Goal: Find specific page/section: Find specific page/section

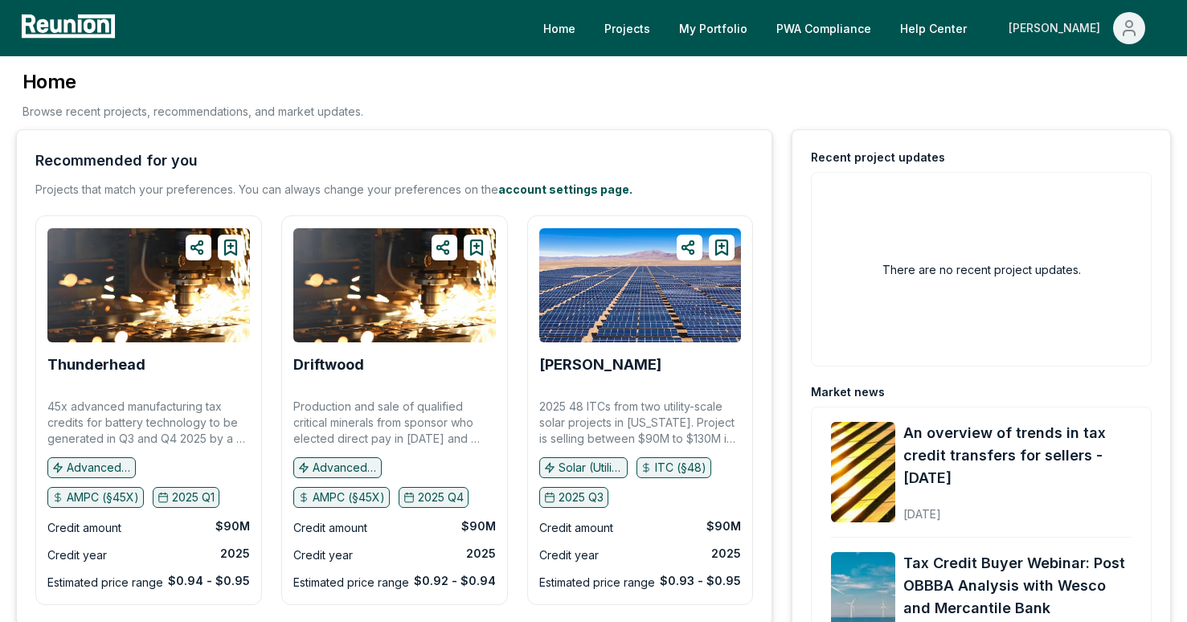
click at [1129, 37] on icon "Main" at bounding box center [1128, 27] width 19 height 19
click at [1081, 90] on p "Admin Portal" at bounding box center [1098, 85] width 66 height 19
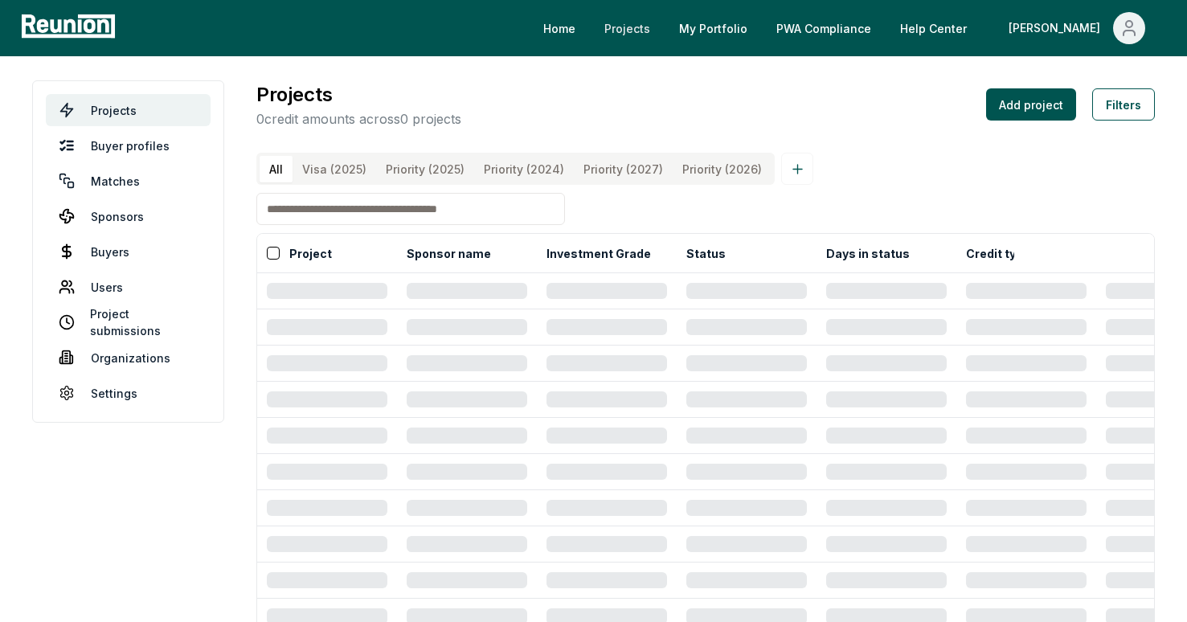
click at [663, 29] on link "Projects" at bounding box center [626, 28] width 71 height 32
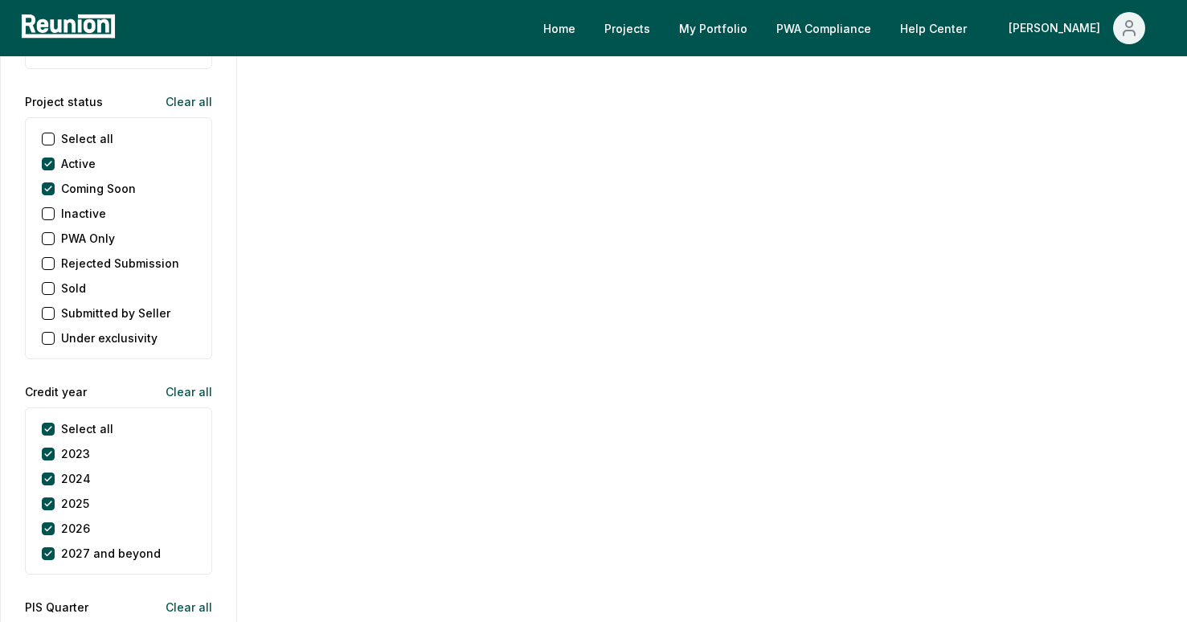
scroll to position [1919, 0]
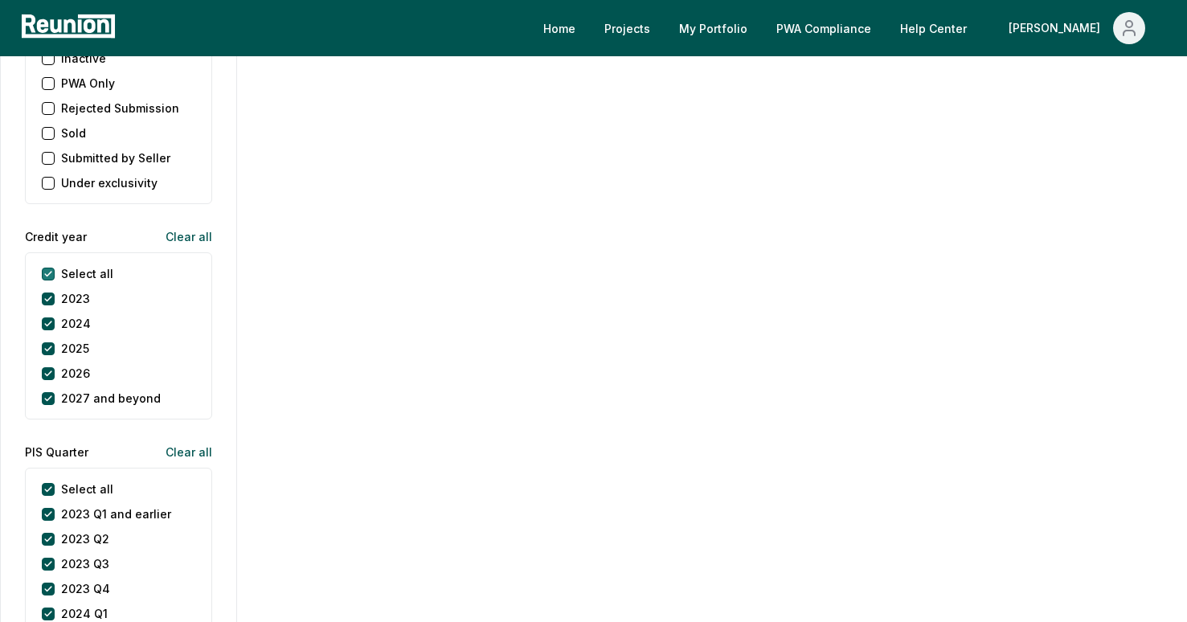
click at [50, 271] on year "Select all" at bounding box center [48, 274] width 13 height 13
click at [48, 344] on button "2025" at bounding box center [48, 348] width 13 height 13
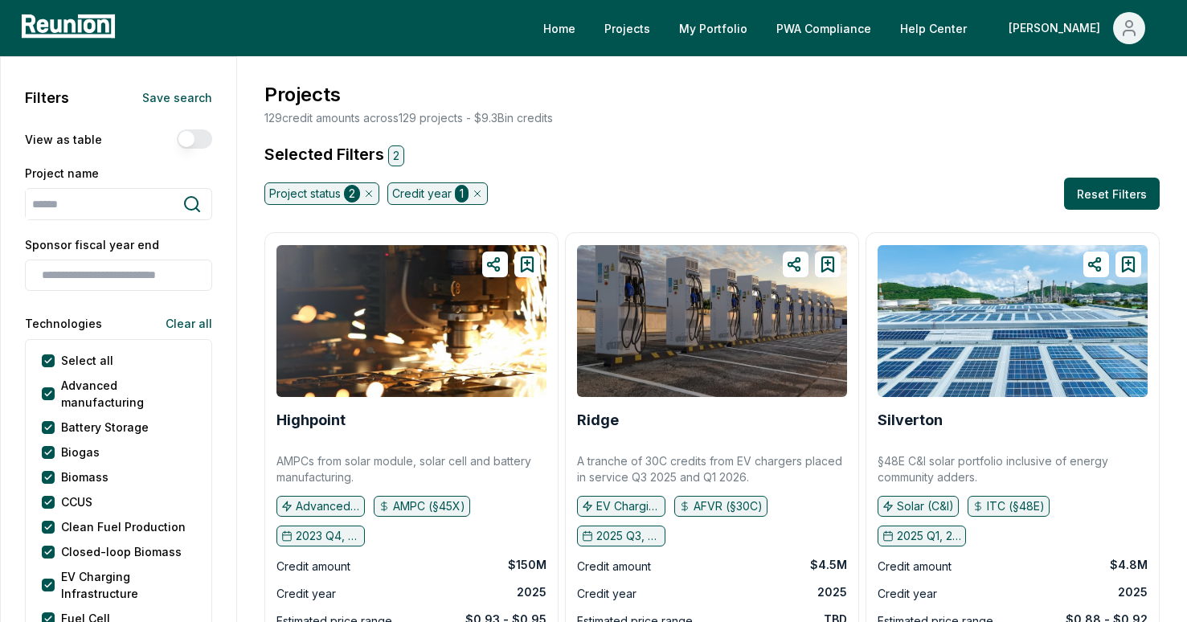
scroll to position [672, 0]
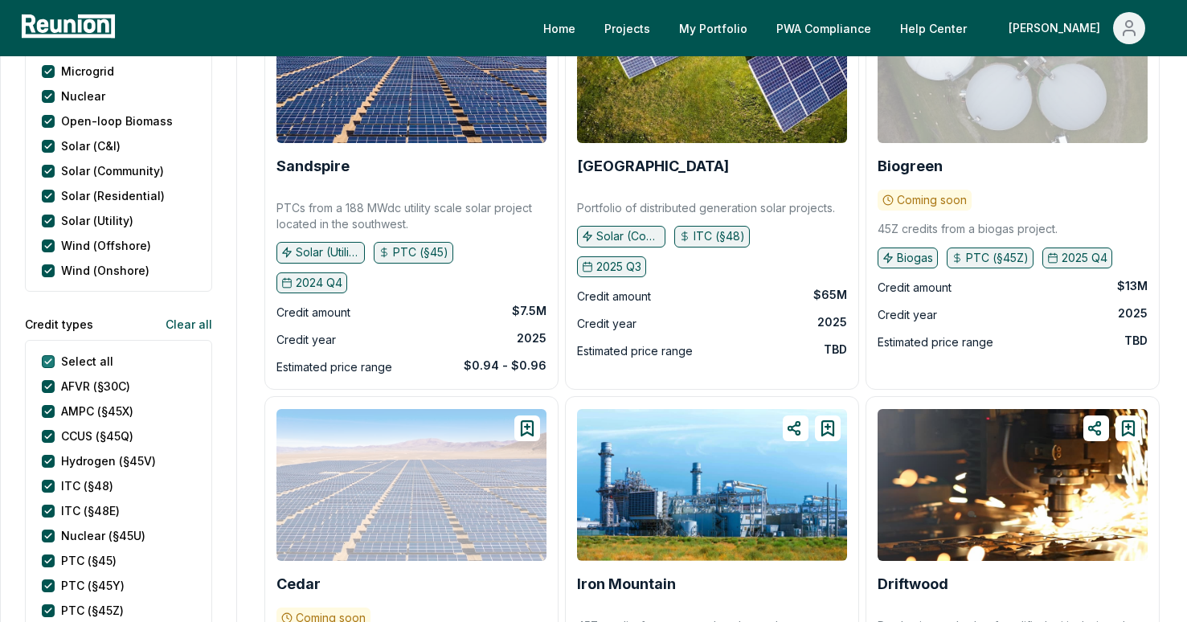
click at [54, 360] on types "Select all" at bounding box center [48, 361] width 13 height 13
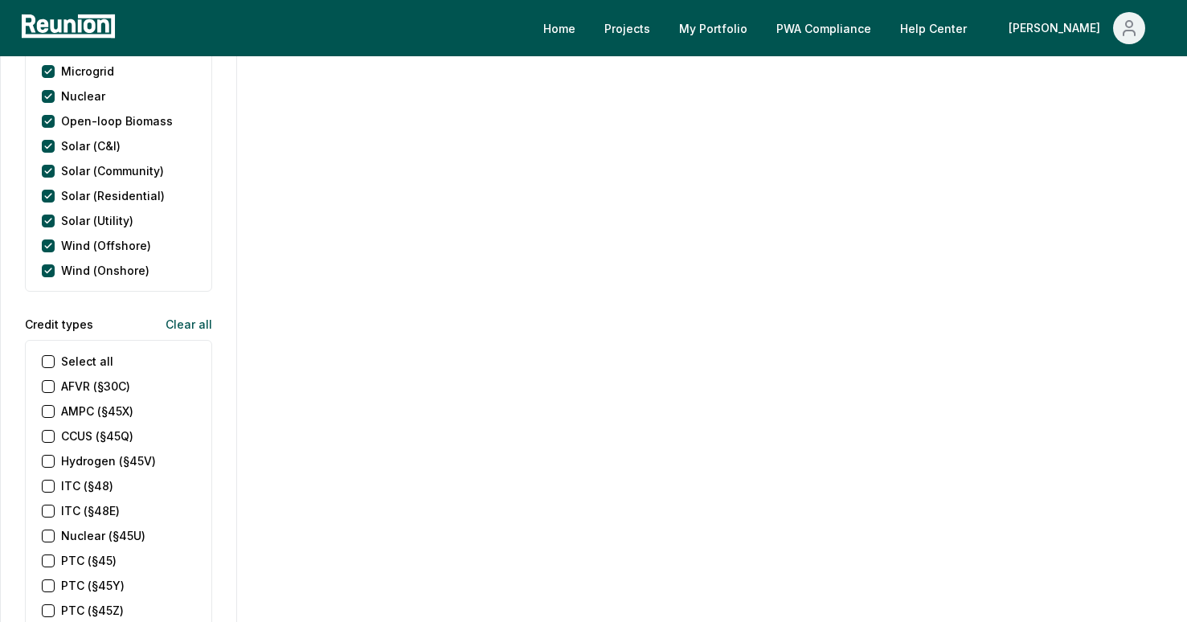
click at [45, 411] on \(§45X\) "AMPC (§45X)" at bounding box center [48, 411] width 13 height 13
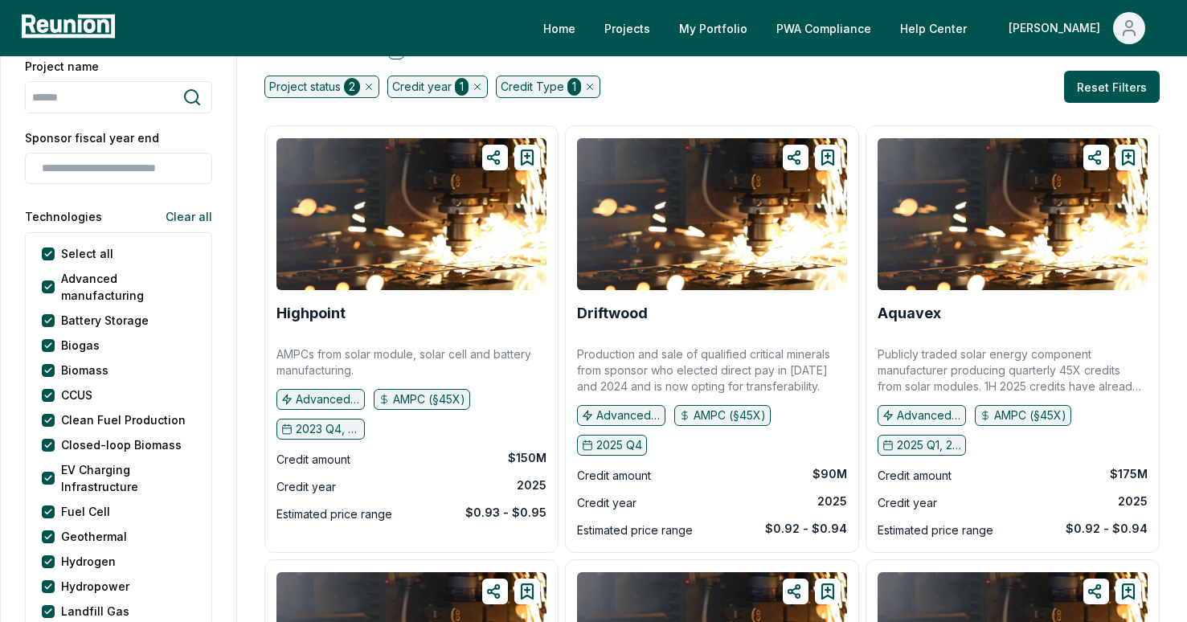
scroll to position [0, 0]
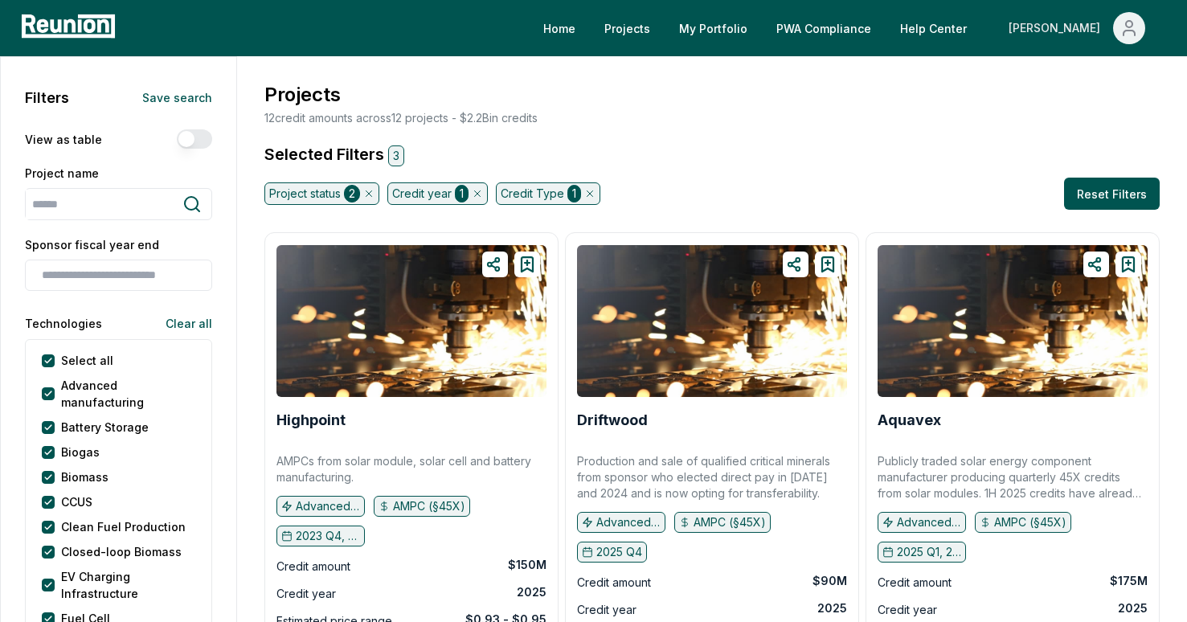
click at [1131, 32] on icon "Main" at bounding box center [1128, 27] width 19 height 19
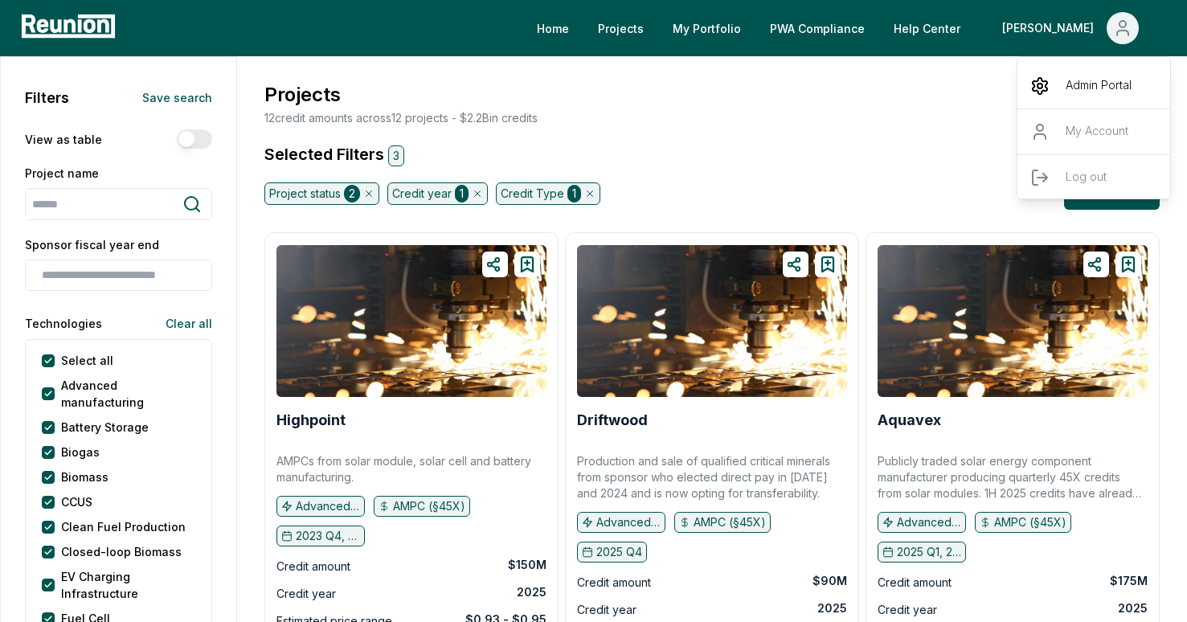
click at [1080, 86] on p "Admin Portal" at bounding box center [1098, 85] width 66 height 19
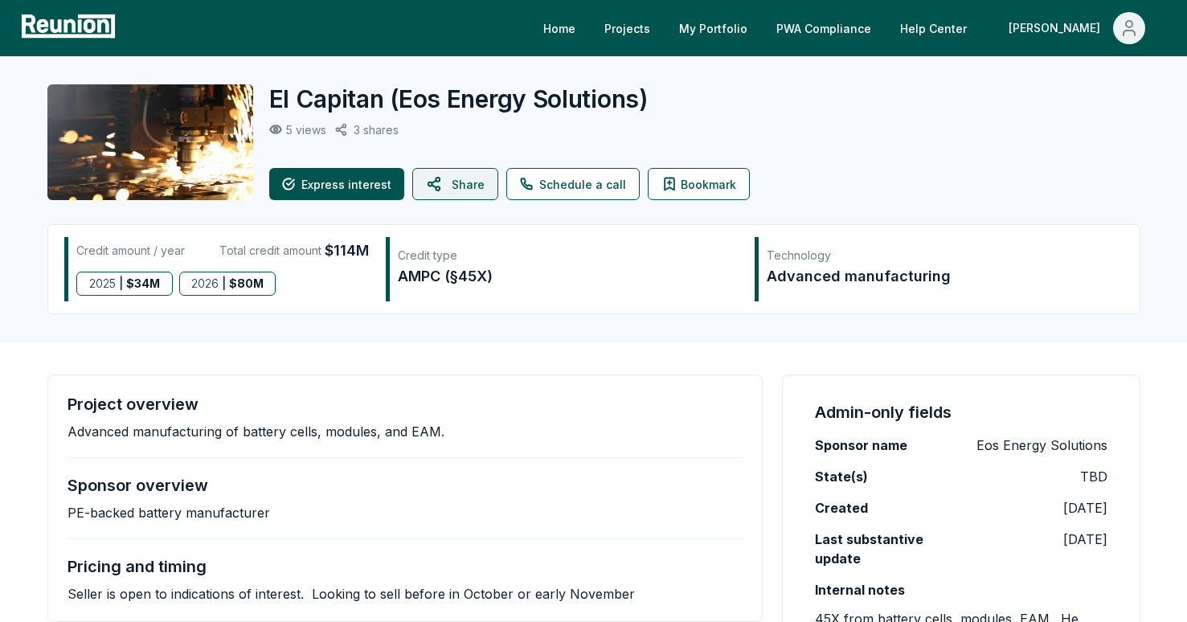
click at [453, 178] on button "Share" at bounding box center [455, 184] width 86 height 32
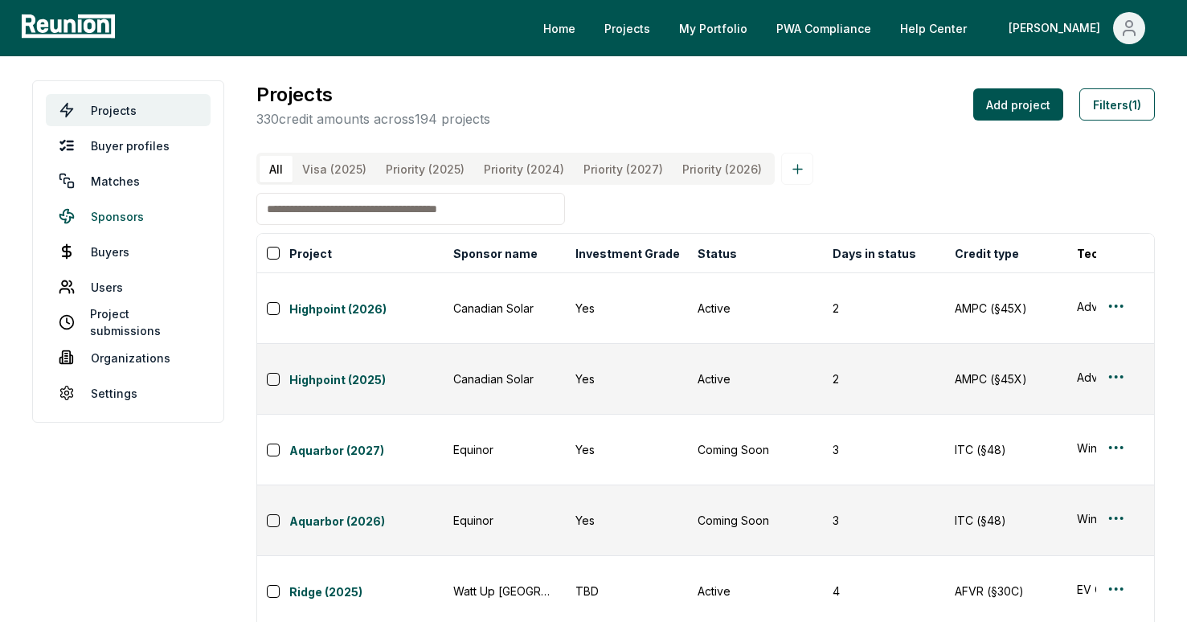
click at [157, 213] on link "Sponsors" at bounding box center [128, 216] width 165 height 32
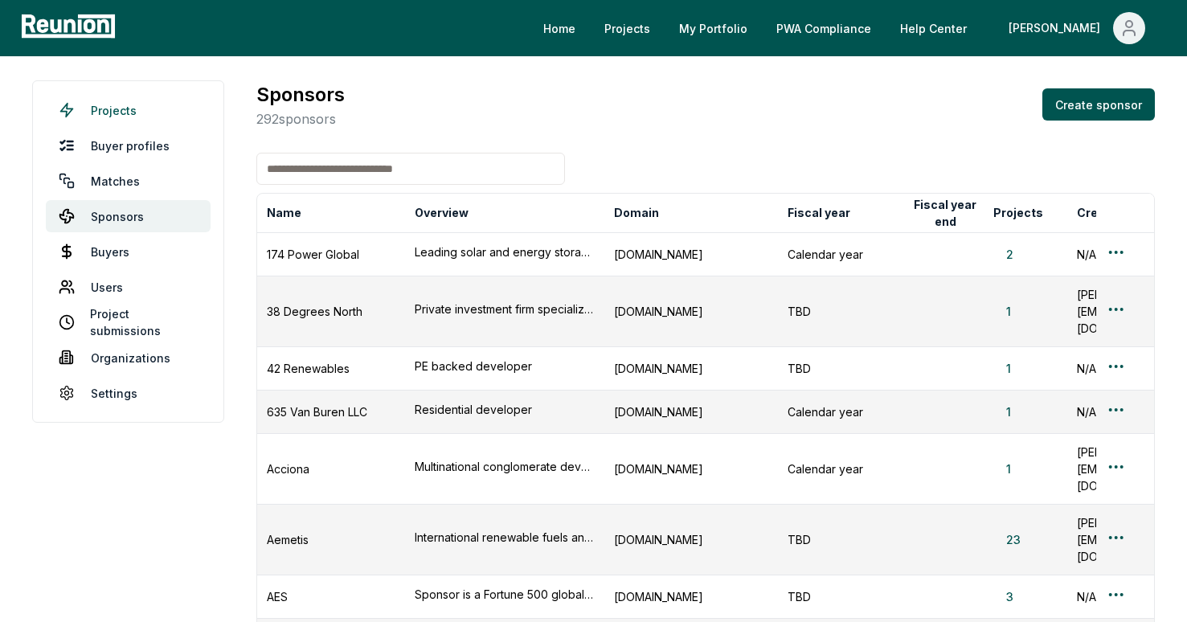
click at [165, 104] on link "Projects" at bounding box center [128, 110] width 165 height 32
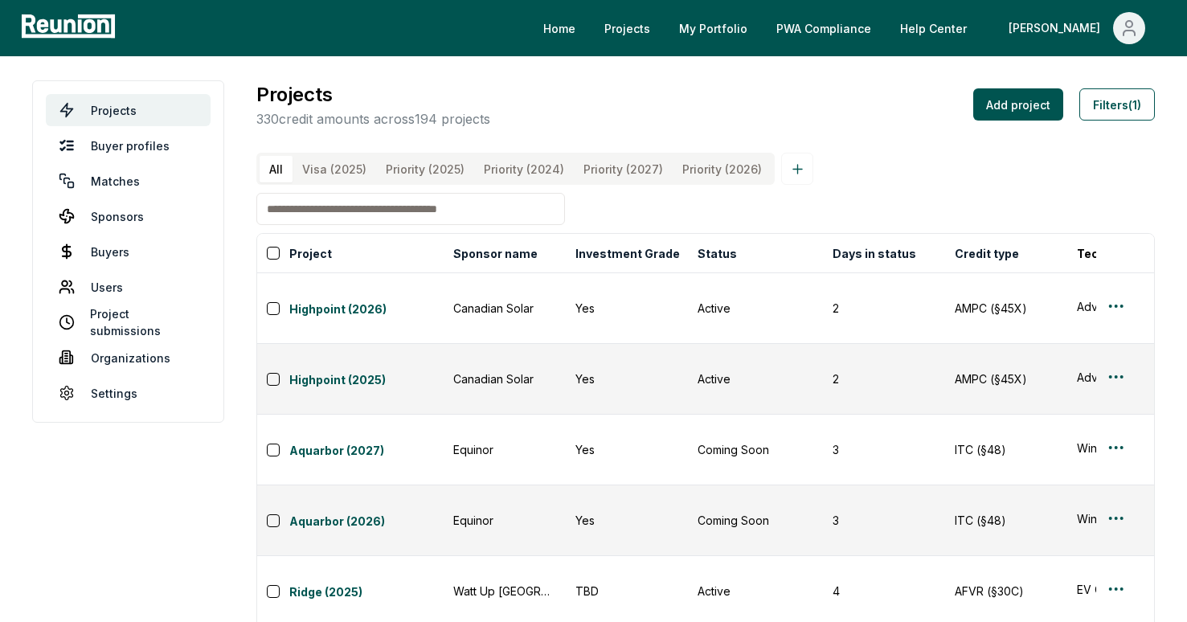
click at [345, 211] on input at bounding box center [410, 209] width 308 height 32
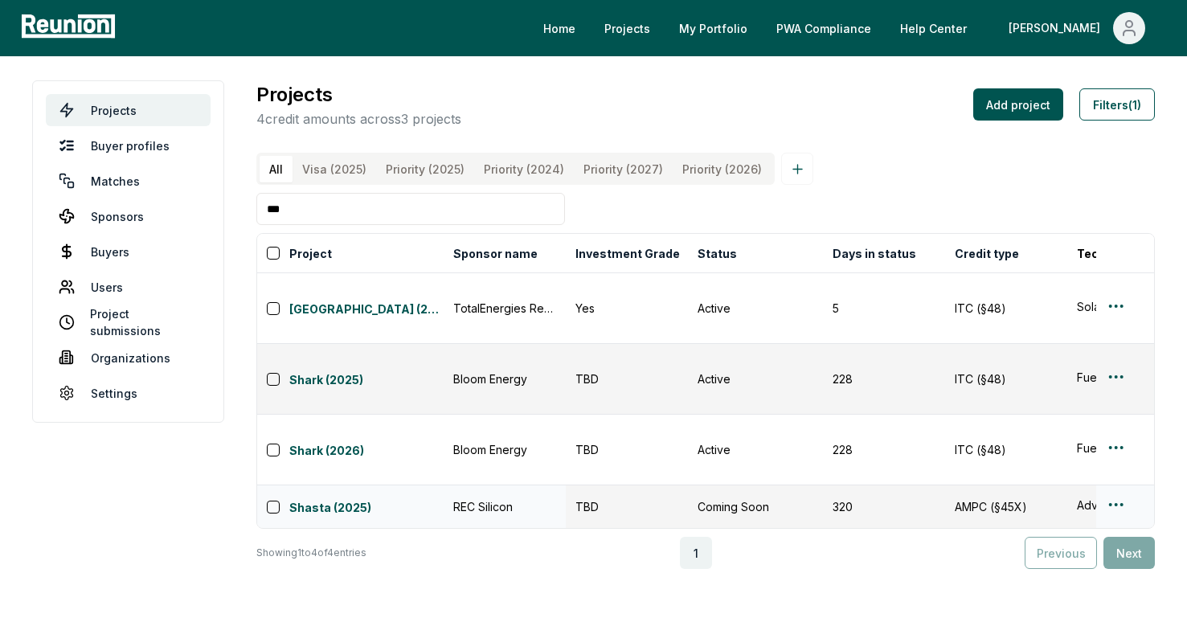
type input "***"
click at [1120, 424] on html "Please visit us on your desktop We're working on making our marketplace mobile-…" at bounding box center [593, 311] width 1187 height 622
click at [1052, 483] on div "Edit" at bounding box center [1096, 487] width 153 height 27
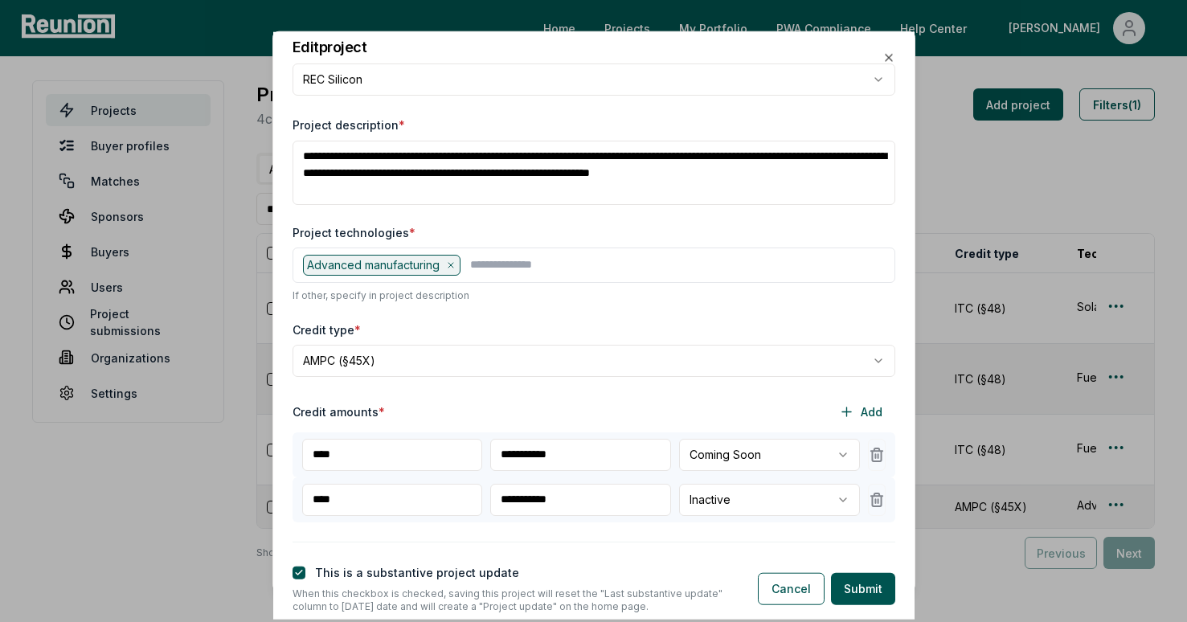
scroll to position [164, 0]
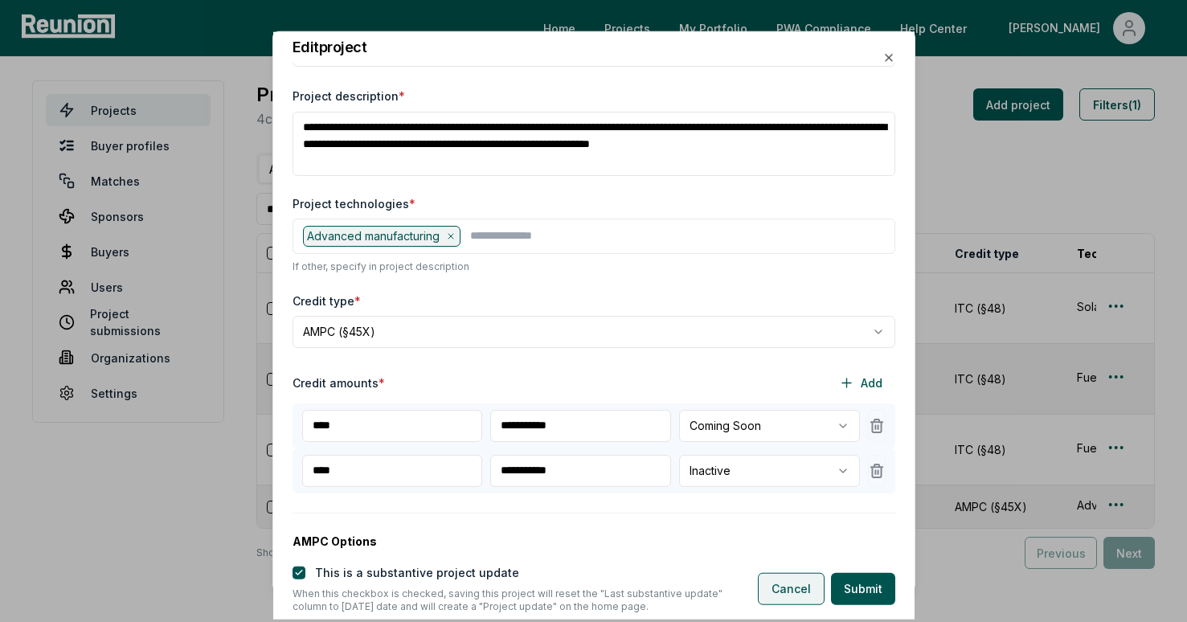
click at [783, 597] on button "Cancel" at bounding box center [791, 589] width 67 height 32
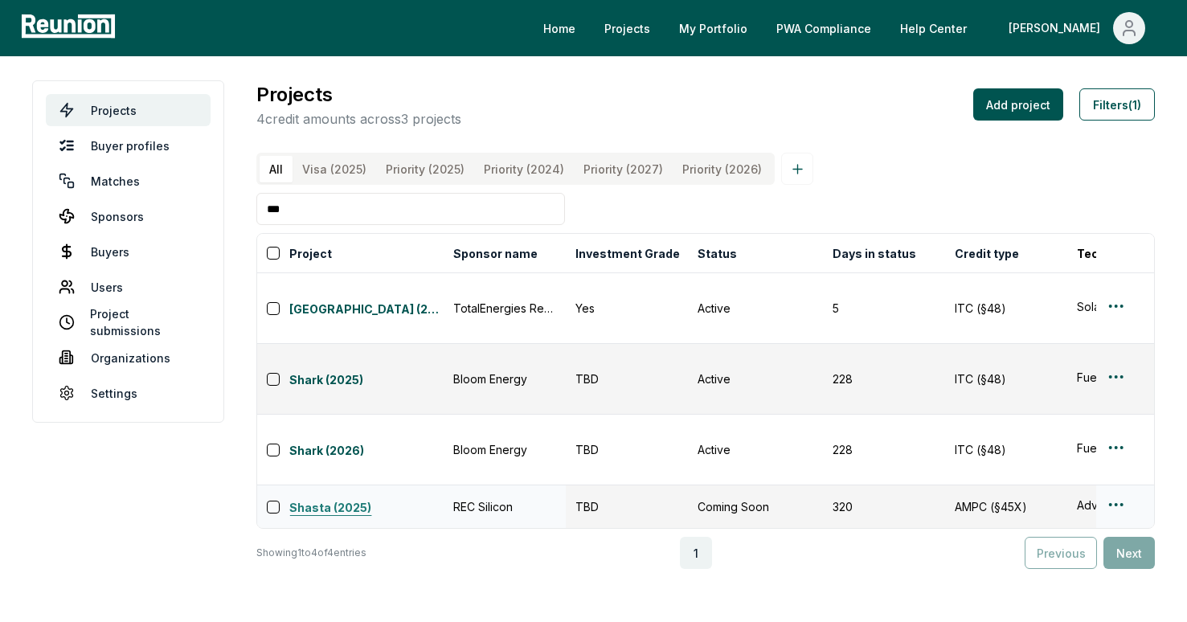
click at [297, 499] on link "Shasta (2025)" at bounding box center [366, 508] width 154 height 19
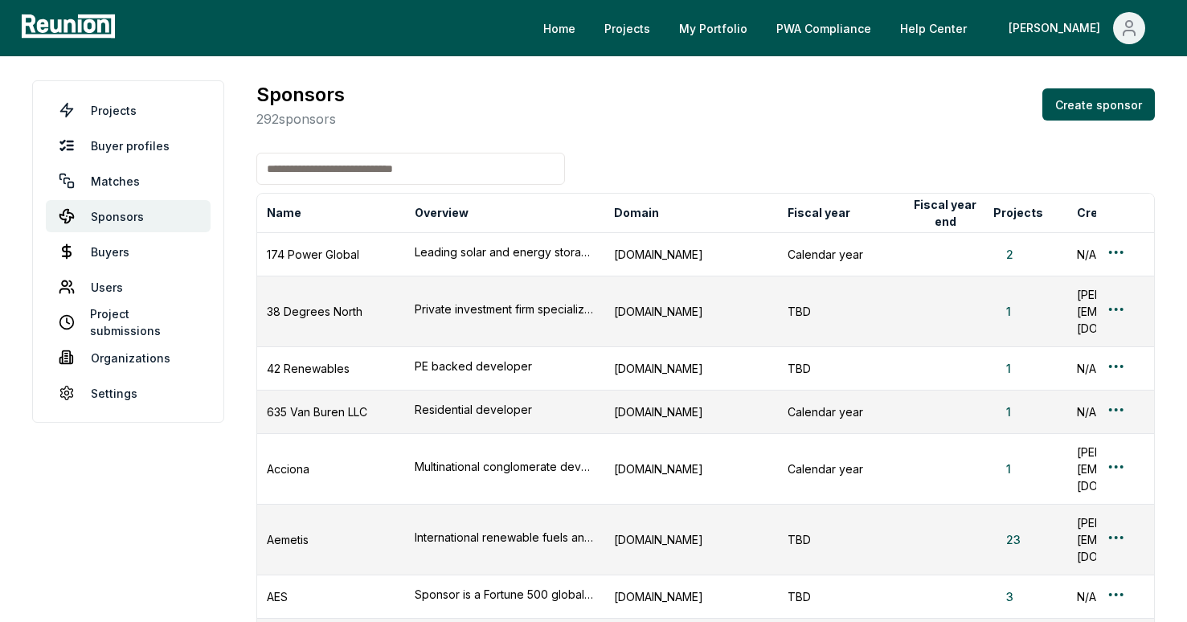
click at [660, 53] on div "Home Projects My Portfolio PWA Compliance Help Center Denis" at bounding box center [593, 28] width 1187 height 56
click at [663, 35] on link "Projects" at bounding box center [626, 28] width 71 height 32
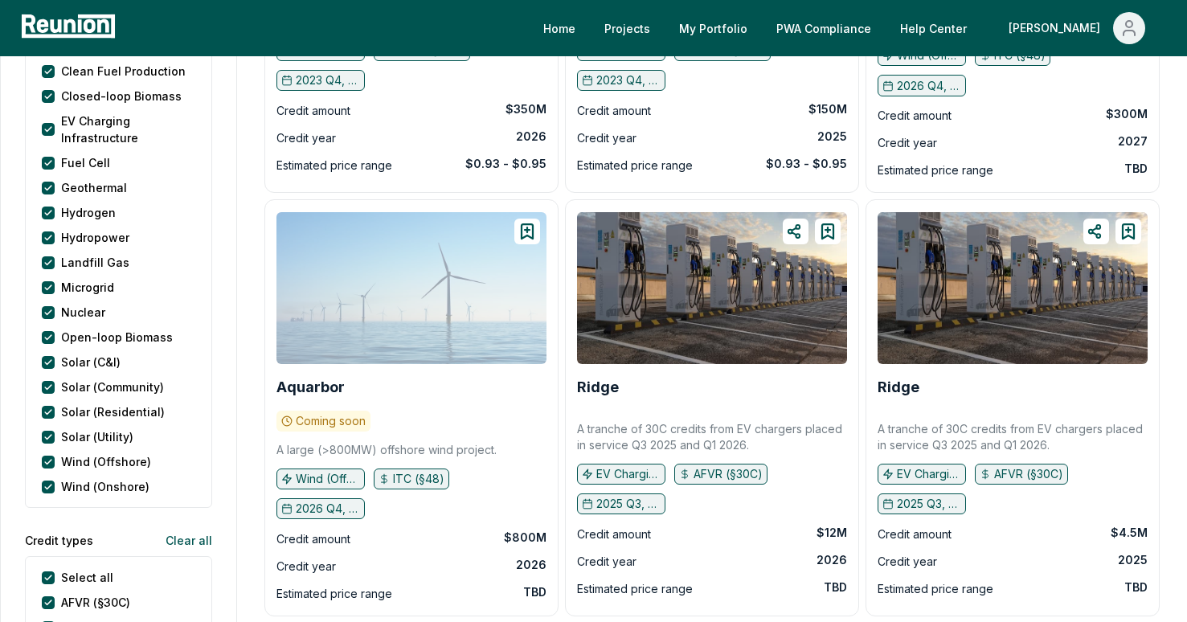
scroll to position [697, 0]
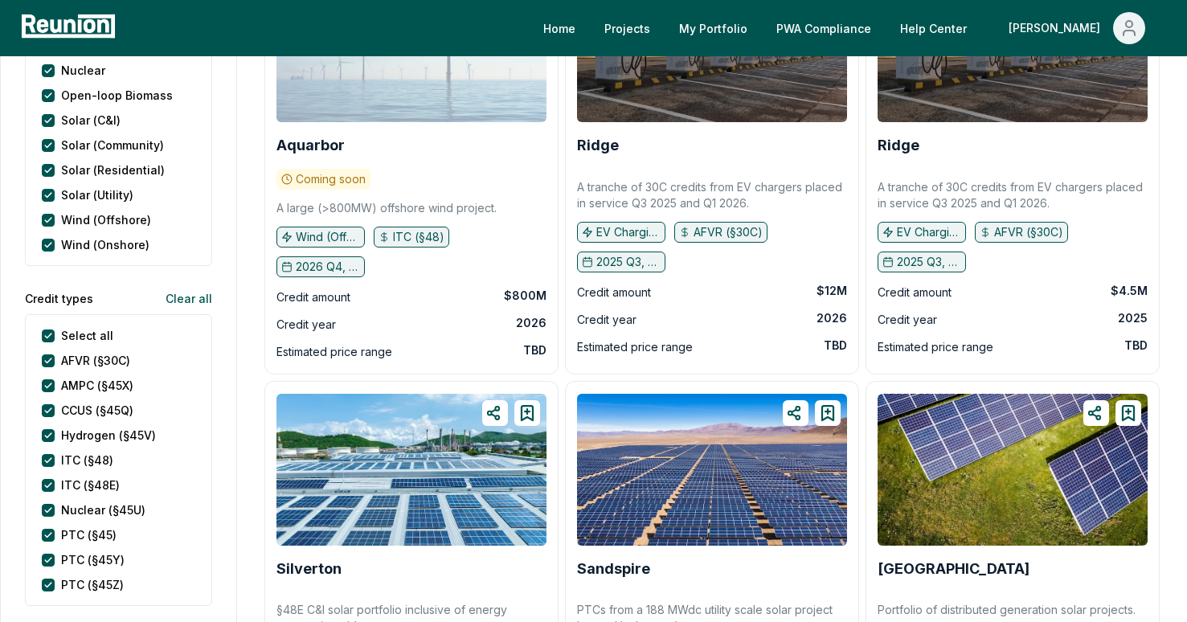
click at [55, 335] on div "Select all" at bounding box center [77, 335] width 71 height 17
click at [46, 325] on div "Select all AFVR (§30C) AMPC (§45X) CCUS (§45Q) Hydrogen (§45V) ITC (§48) ITC (§…" at bounding box center [118, 460] width 187 height 292
click at [55, 341] on div "Select all" at bounding box center [77, 335] width 71 height 17
click at [48, 336] on types "Select all" at bounding box center [48, 335] width 13 height 13
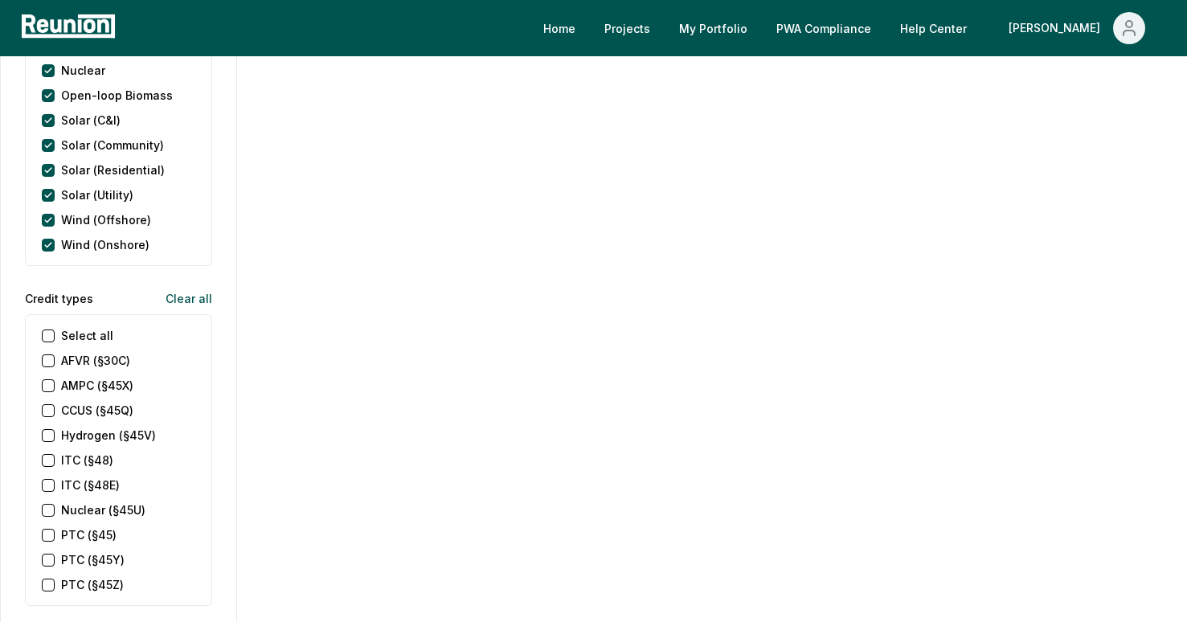
click at [53, 388] on \(§45X\) "AMPC (§45X)" at bounding box center [48, 385] width 13 height 13
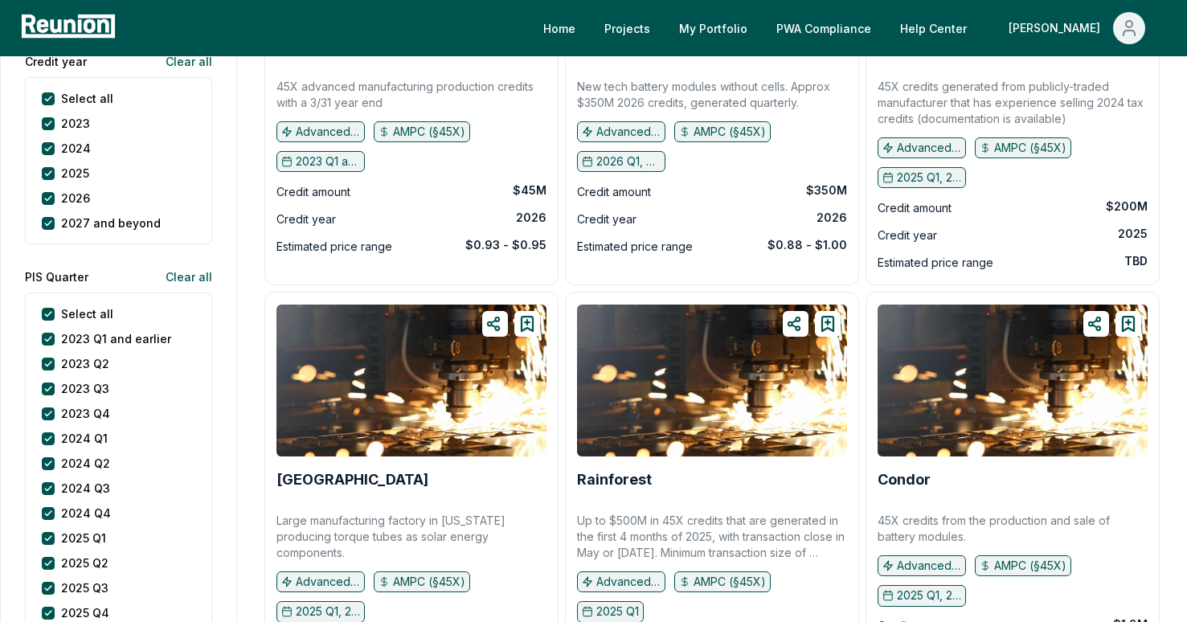
scroll to position [1918, 0]
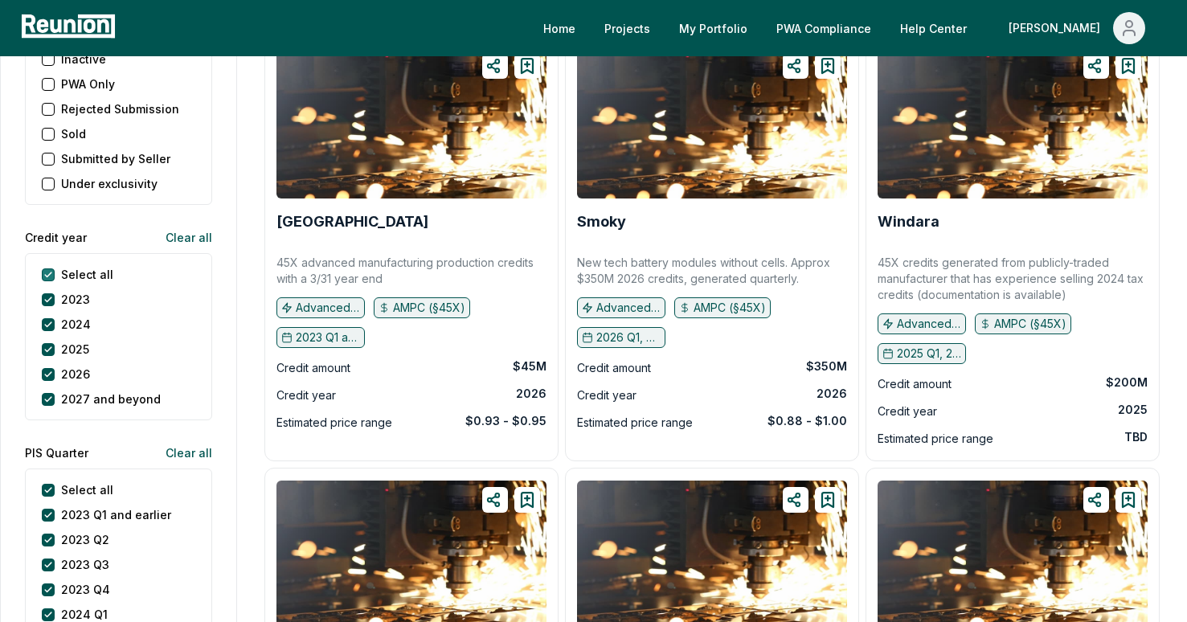
click at [46, 271] on year "Select all" at bounding box center [48, 274] width 13 height 13
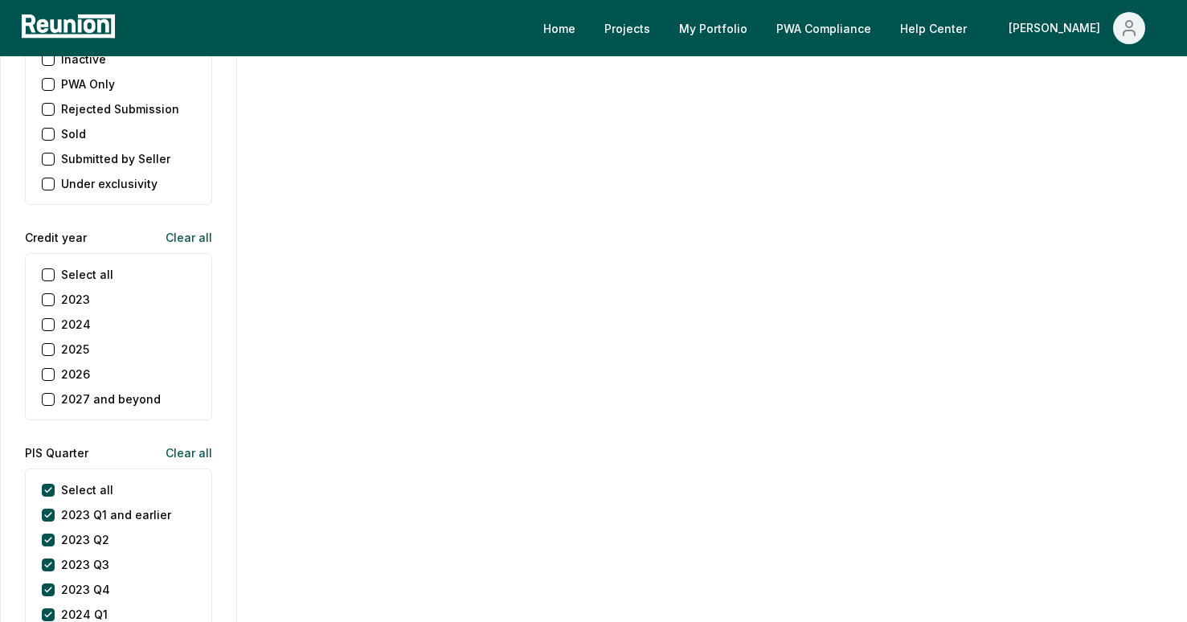
click at [51, 349] on button "2025" at bounding box center [48, 349] width 13 height 13
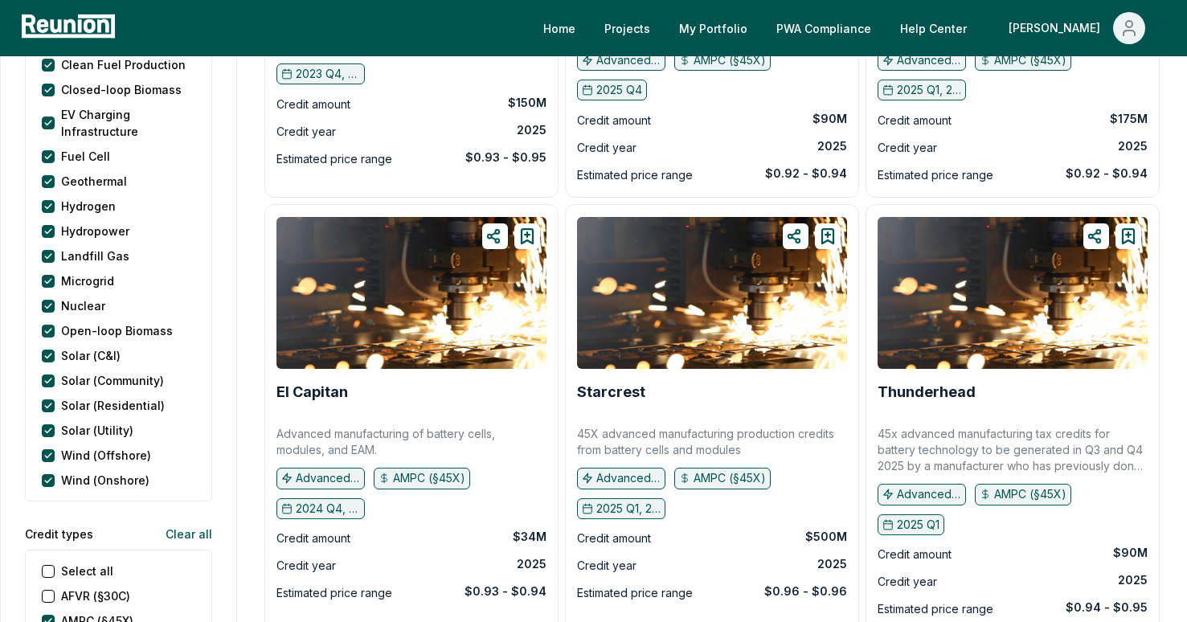
scroll to position [558, 0]
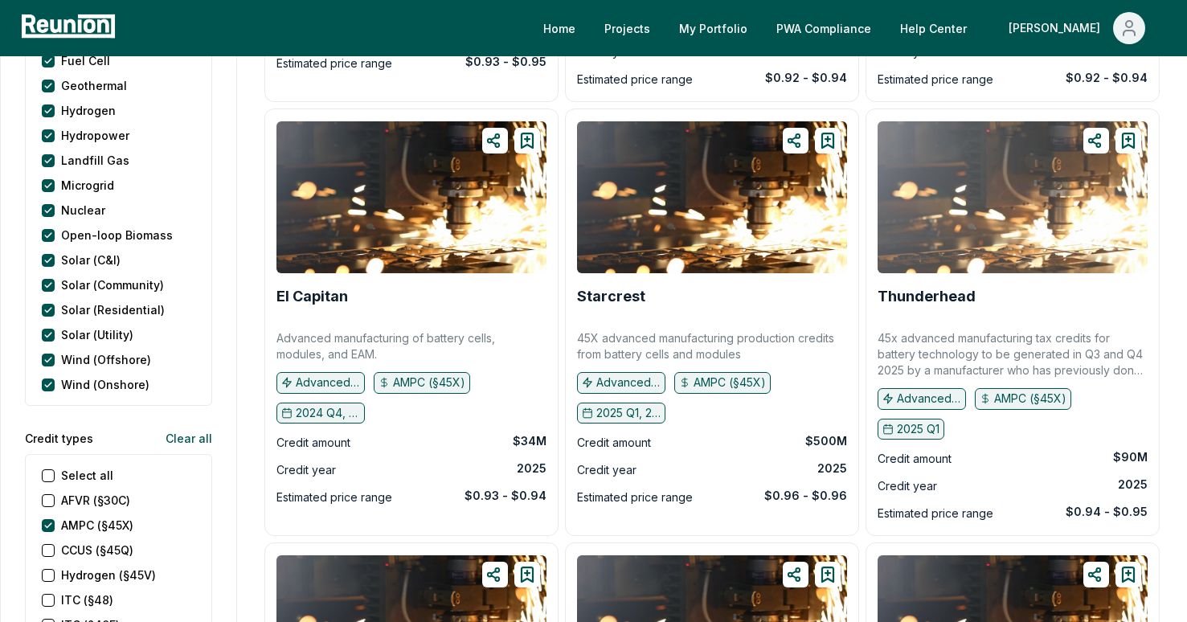
click at [982, 241] on img at bounding box center [1012, 197] width 270 height 152
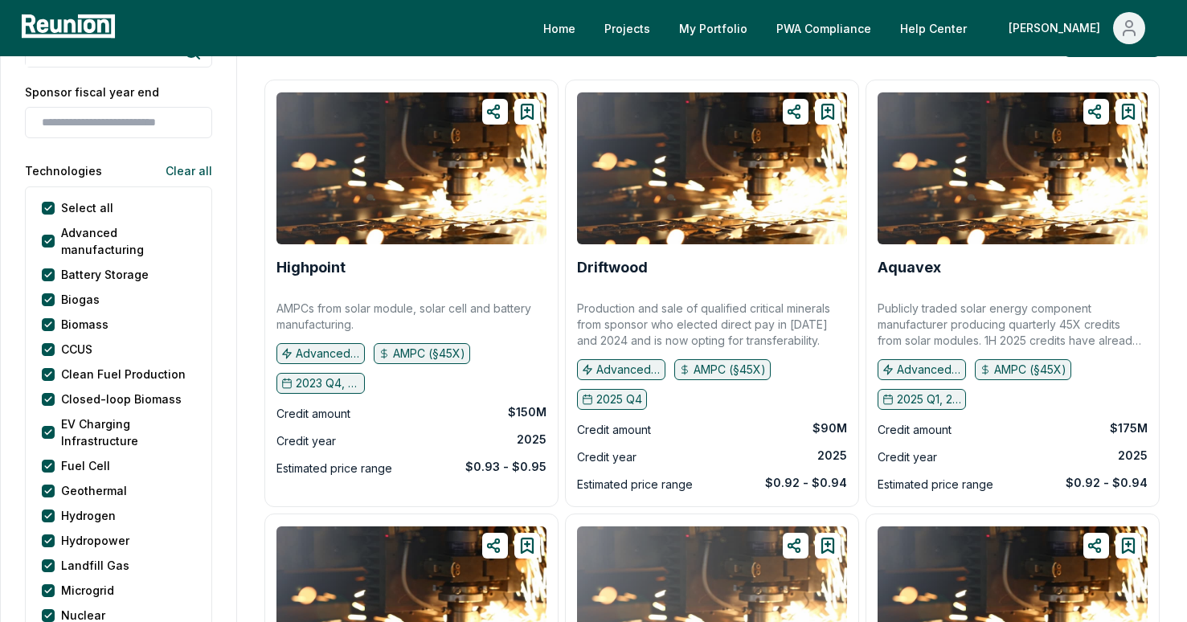
scroll to position [127, 0]
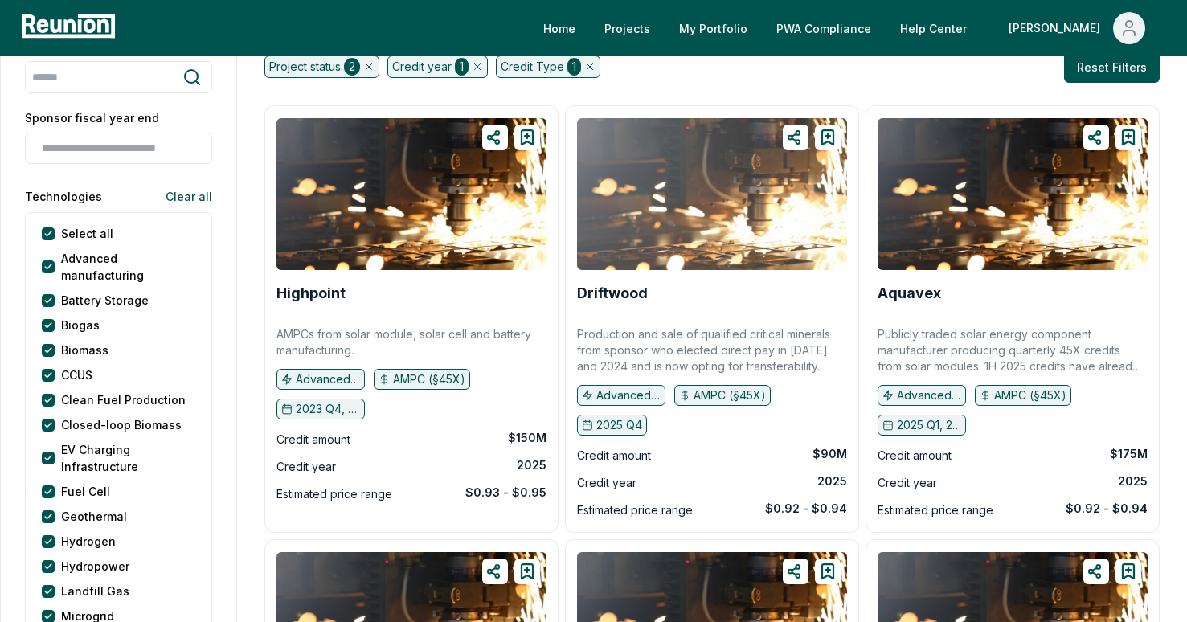
click at [765, 210] on img at bounding box center [712, 194] width 270 height 152
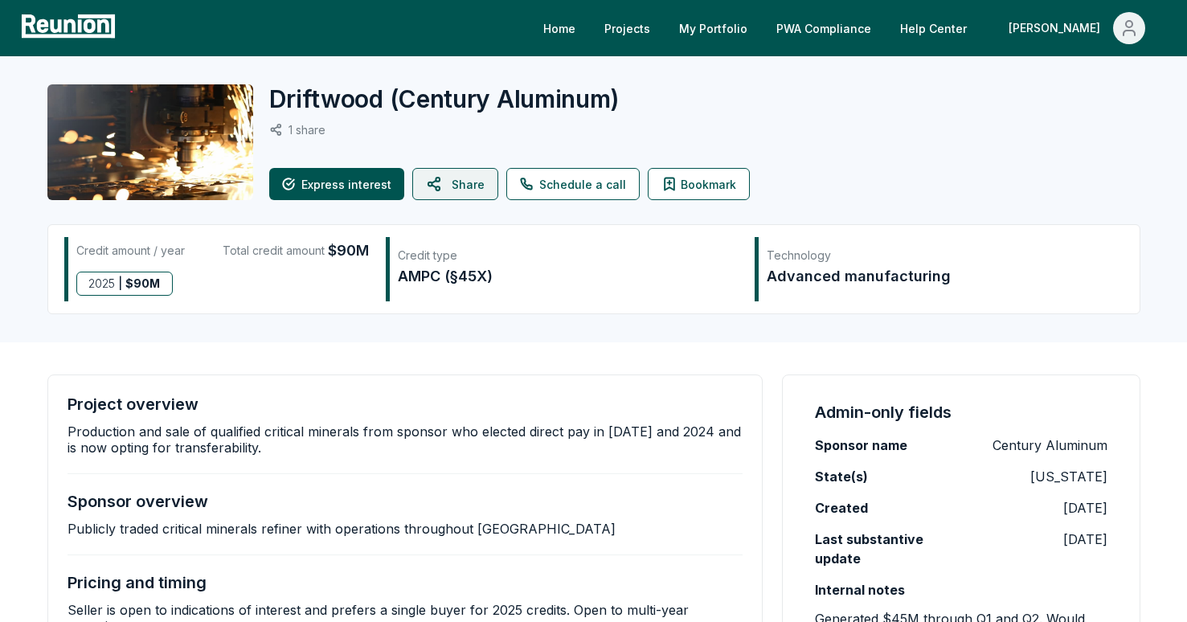
click at [454, 181] on button "Share" at bounding box center [455, 184] width 86 height 32
